Goal: Task Accomplishment & Management: Manage account settings

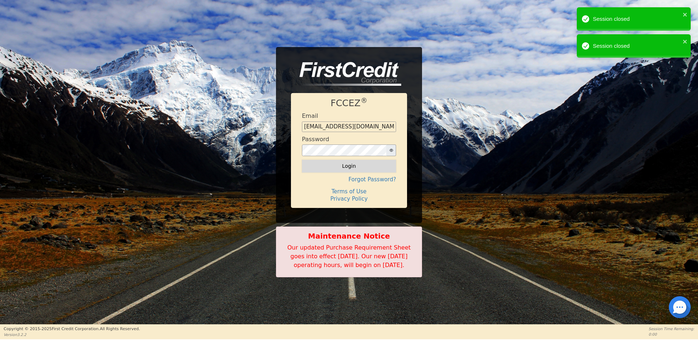
click at [349, 160] on button "Login" at bounding box center [349, 166] width 94 height 12
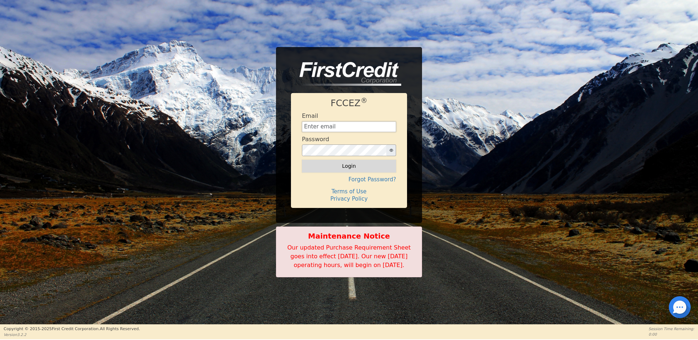
type input "[EMAIL_ADDRESS][DOMAIN_NAME]"
click at [349, 162] on button "Login" at bounding box center [349, 166] width 94 height 12
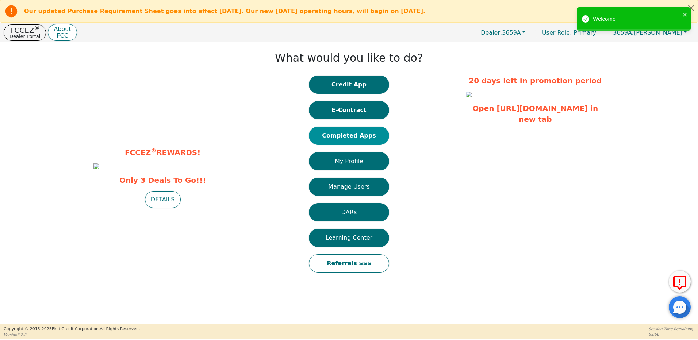
click at [346, 135] on button "Completed Apps" at bounding box center [349, 136] width 80 height 18
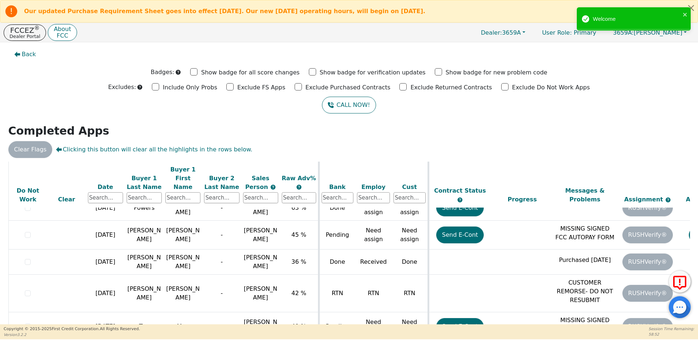
scroll to position [43, 0]
